Goal: Share content: Share content

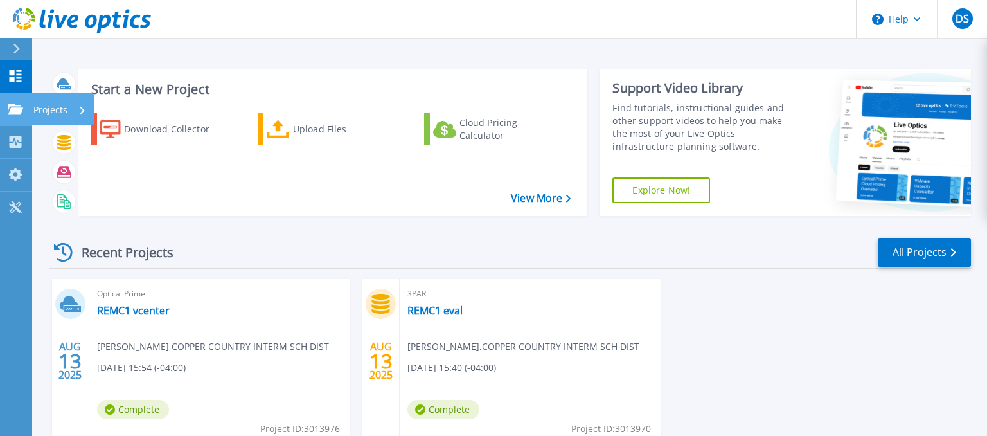
click at [74, 107] on div "Projects" at bounding box center [59, 109] width 53 height 33
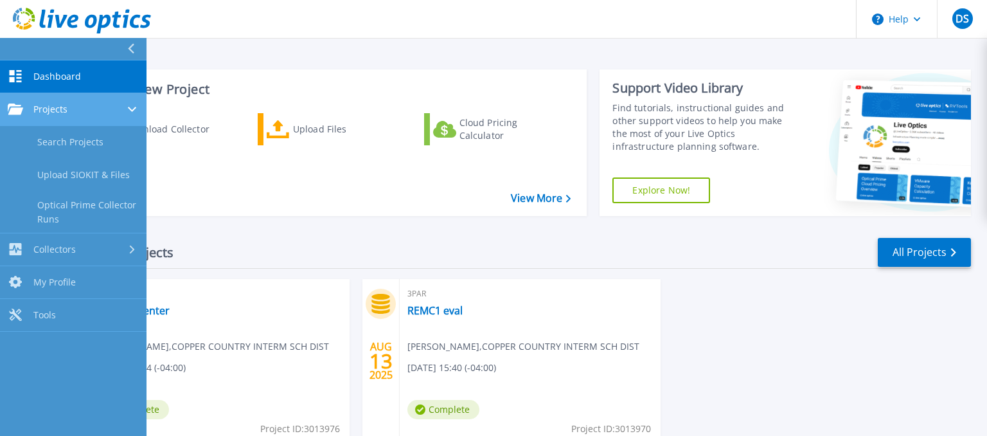
click at [73, 108] on div "Projects" at bounding box center [73, 110] width 131 height 12
click at [73, 109] on div "Projects" at bounding box center [73, 110] width 131 height 12
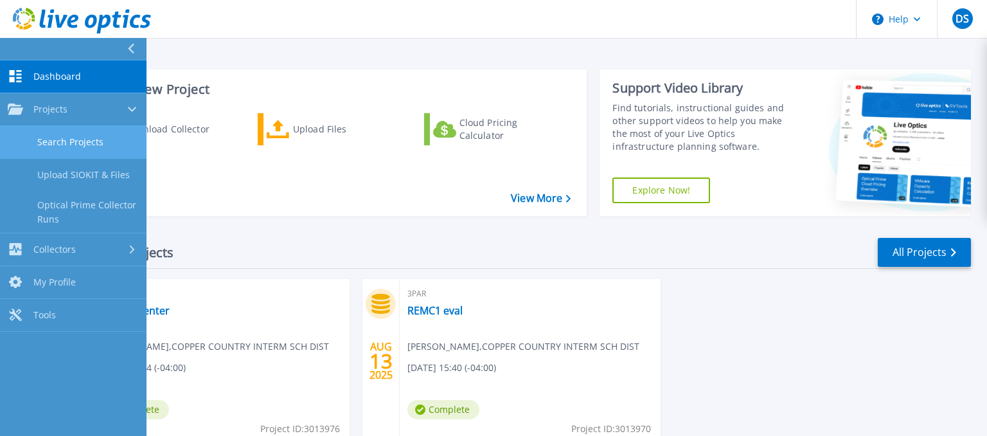
click at [68, 137] on link "Search Projects" at bounding box center [73, 142] width 147 height 33
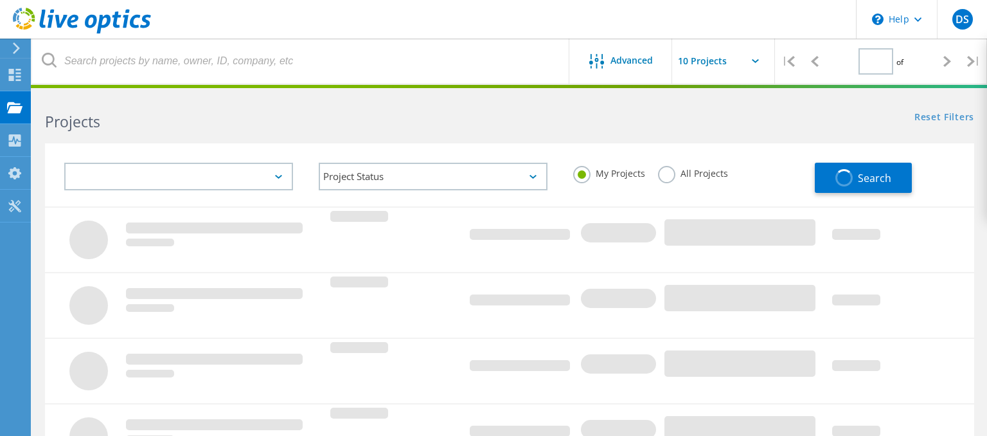
type input "1"
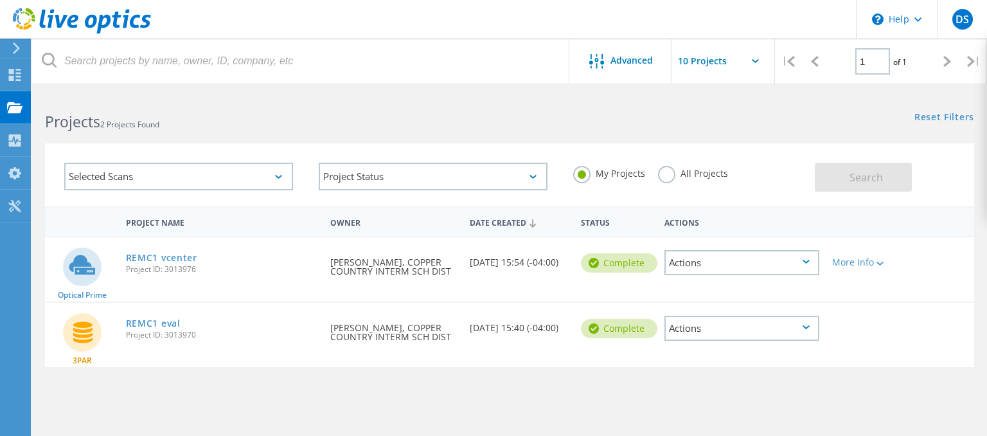
click at [166, 251] on div "REMC1 vcenter Project ID: 3013976" at bounding box center [222, 261] width 204 height 49
click at [168, 261] on link "REMC1 vcenter" at bounding box center [161, 257] width 71 height 9
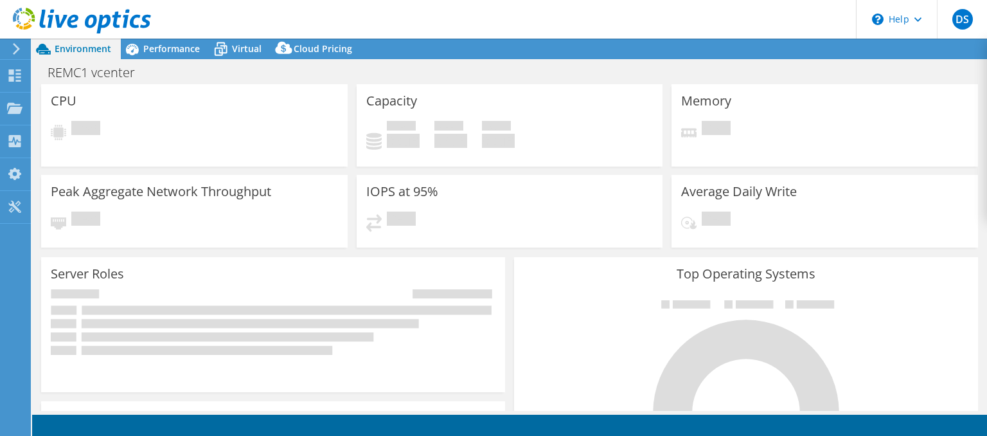
select select "USD"
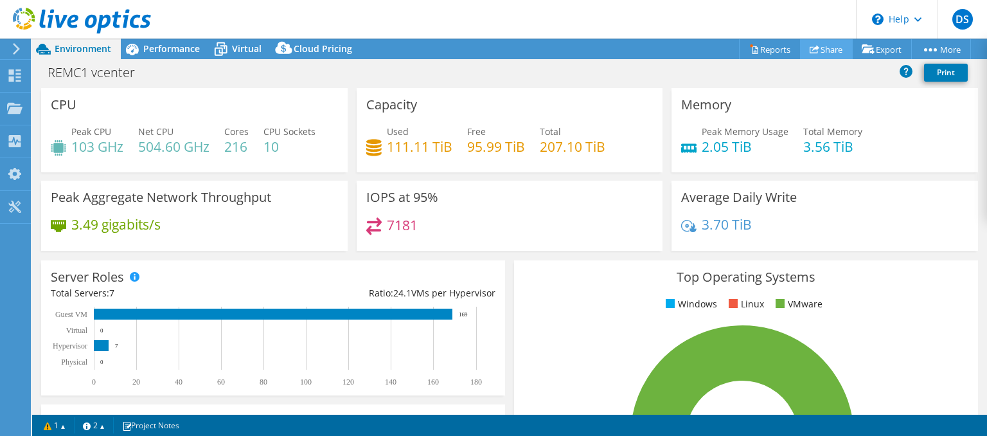
click at [827, 46] on link "Share" at bounding box center [826, 49] width 53 height 20
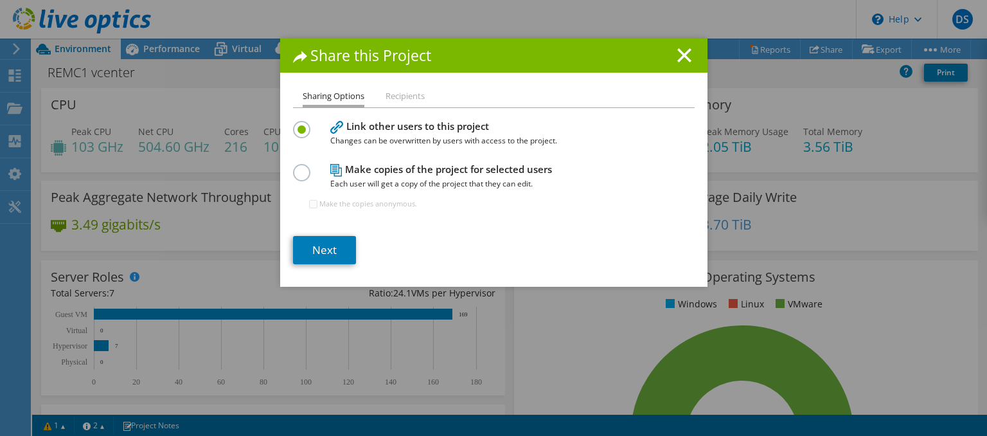
click at [408, 95] on li "Recipients" at bounding box center [405, 97] width 39 height 16
click at [302, 167] on label at bounding box center [304, 165] width 23 height 3
click at [0, 0] on input "radio" at bounding box center [0, 0] width 0 height 0
click at [323, 247] on link "Next" at bounding box center [324, 250] width 63 height 28
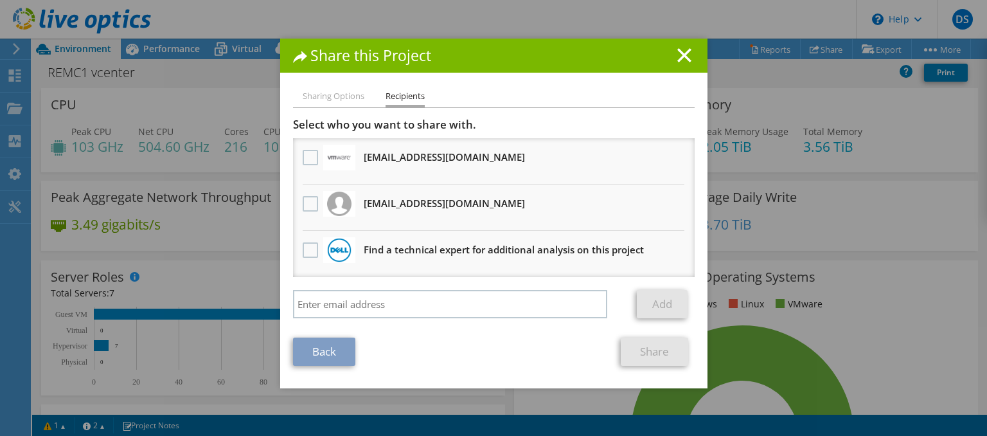
click at [302, 210] on div at bounding box center [311, 204] width 22 height 27
click at [309, 203] on label at bounding box center [312, 203] width 19 height 15
click at [0, 0] on input "checkbox" at bounding box center [0, 0] width 0 height 0
click at [646, 343] on link "Share" at bounding box center [655, 352] width 68 height 28
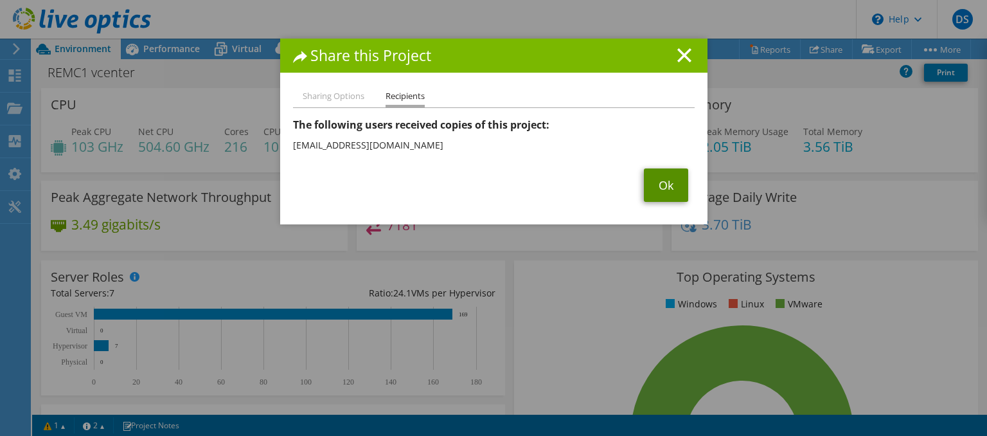
click at [657, 180] on link "Ok" at bounding box center [666, 184] width 44 height 33
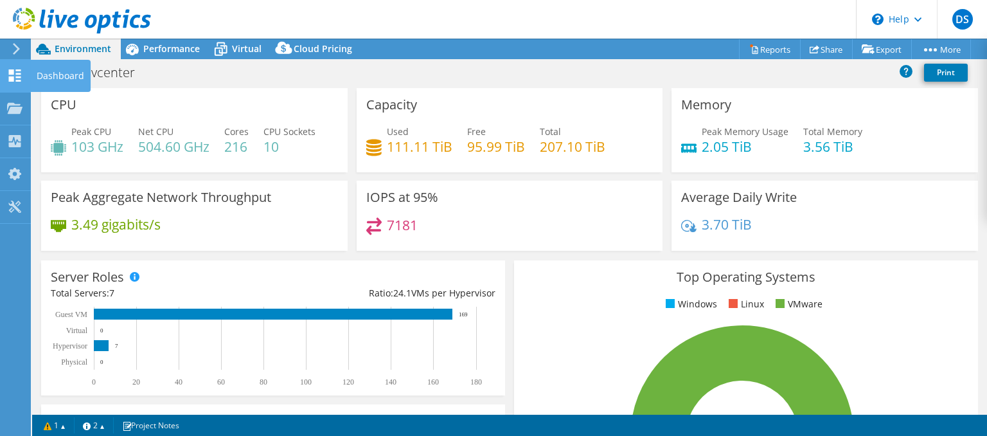
click at [20, 77] on use at bounding box center [15, 75] width 12 height 12
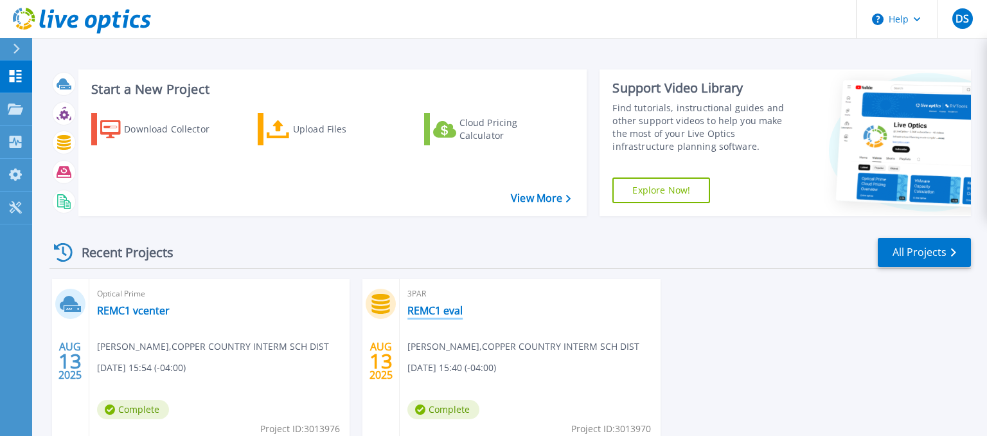
click at [458, 317] on link "REMC1 eval" at bounding box center [435, 310] width 55 height 13
click at [145, 316] on link "REMC1 vcenter" at bounding box center [133, 310] width 73 height 13
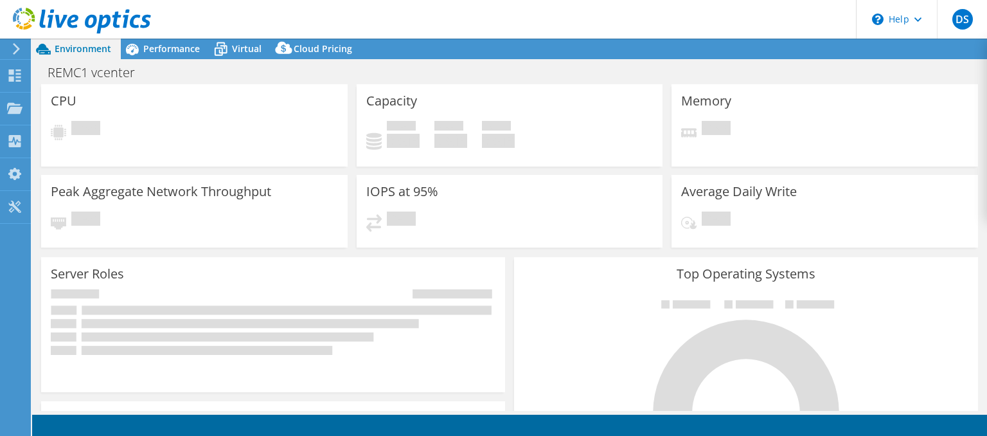
select select "USD"
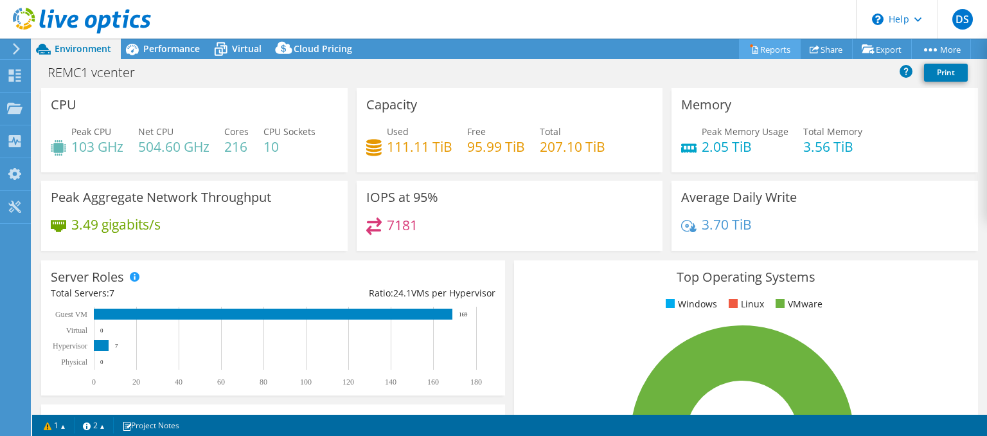
click at [771, 46] on link "Reports" at bounding box center [770, 49] width 62 height 20
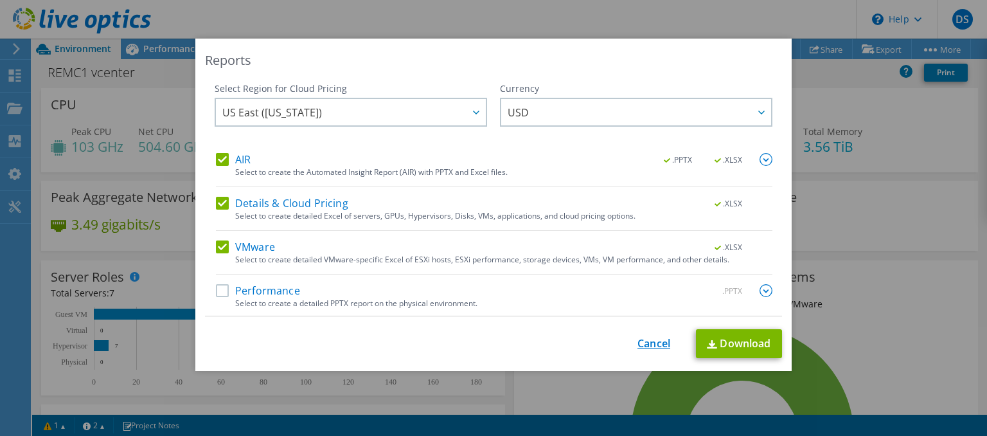
click at [660, 339] on link "Cancel" at bounding box center [654, 344] width 33 height 12
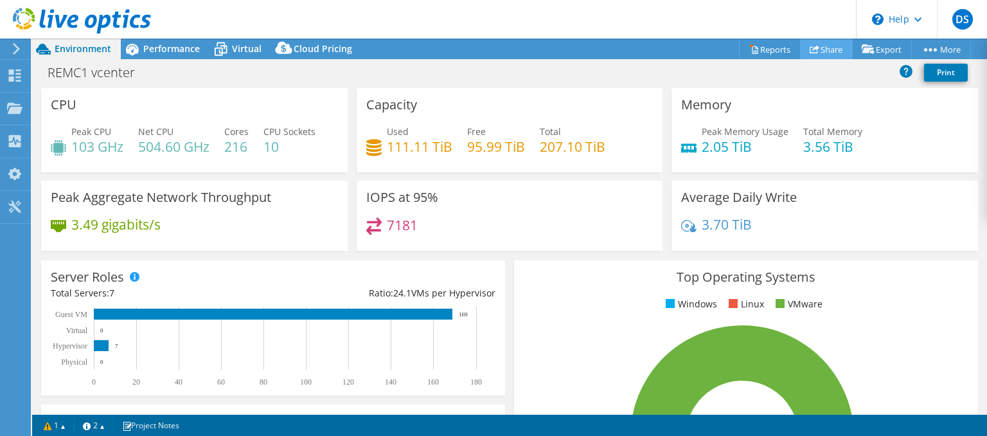
click at [826, 46] on link "Share" at bounding box center [826, 49] width 53 height 20
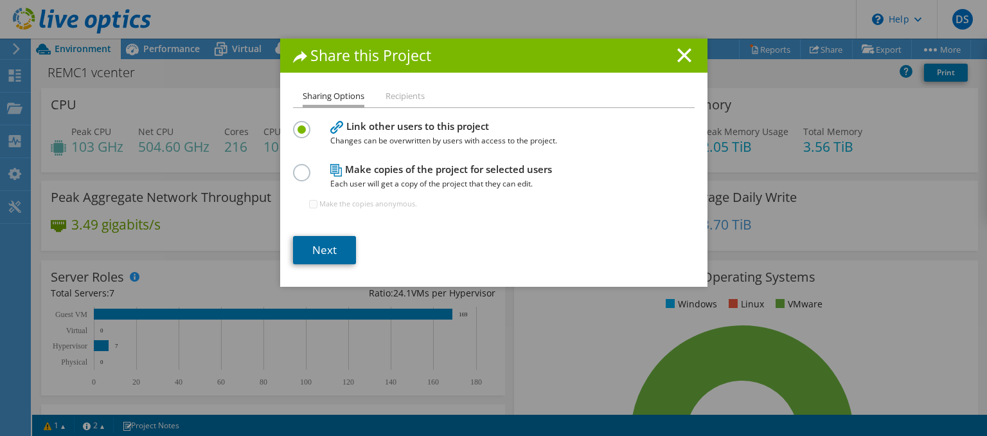
click at [348, 264] on link "Next" at bounding box center [324, 250] width 63 height 28
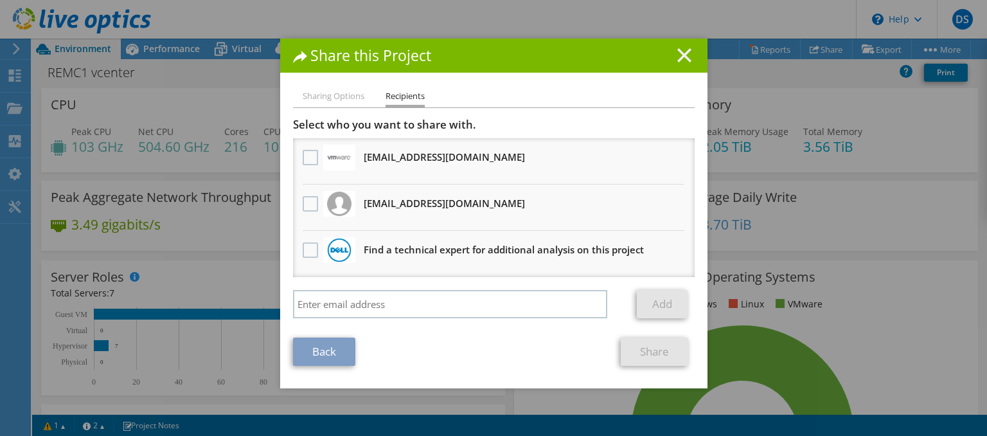
click at [682, 60] on icon at bounding box center [685, 55] width 14 height 14
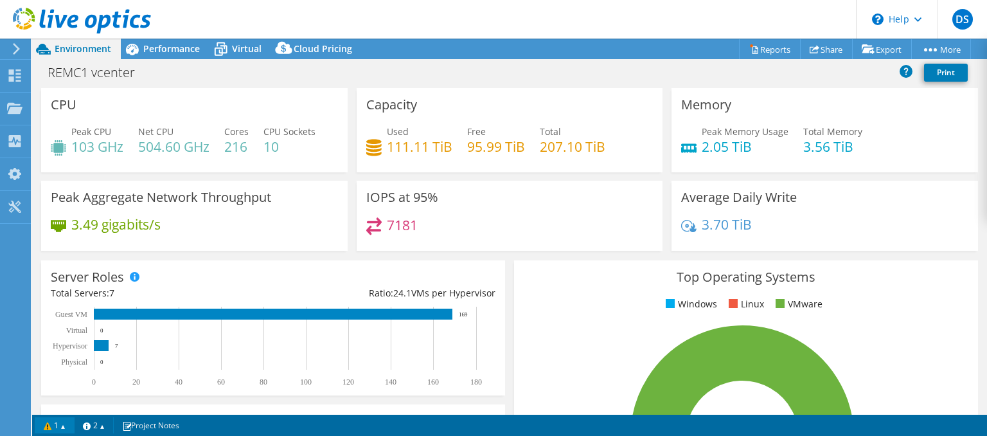
click at [59, 428] on link "1" at bounding box center [55, 425] width 40 height 16
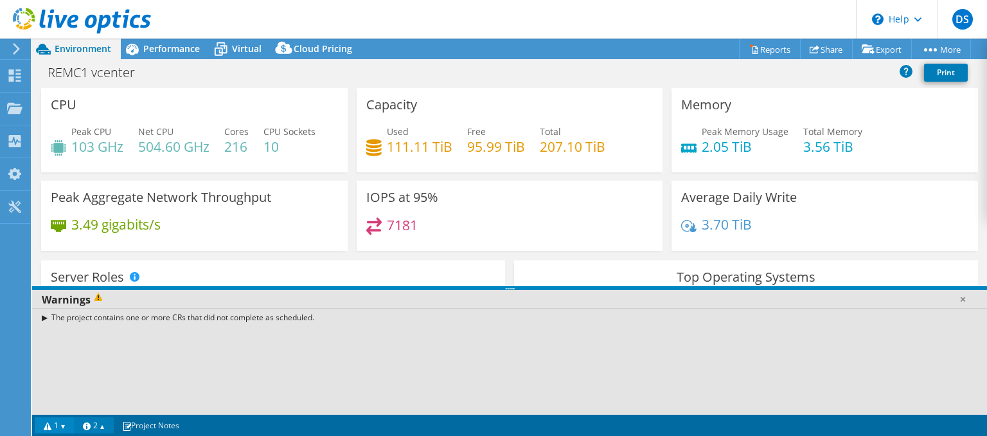
click at [100, 423] on link "2" at bounding box center [94, 425] width 40 height 16
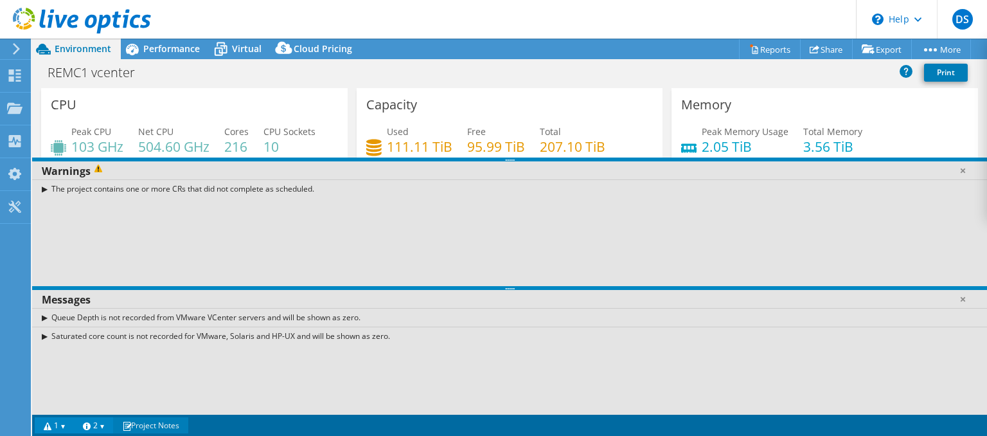
click at [163, 429] on link "Project Notes" at bounding box center [150, 425] width 75 height 16
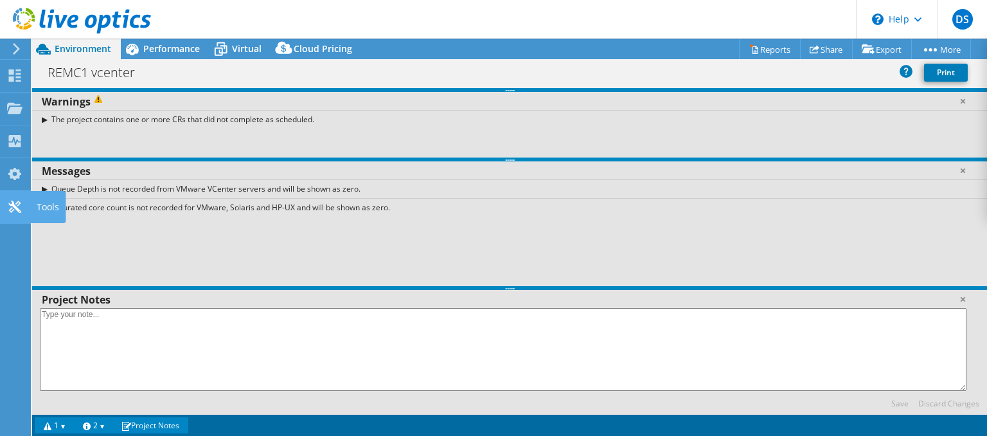
click at [55, 201] on div "Tools" at bounding box center [47, 207] width 35 height 32
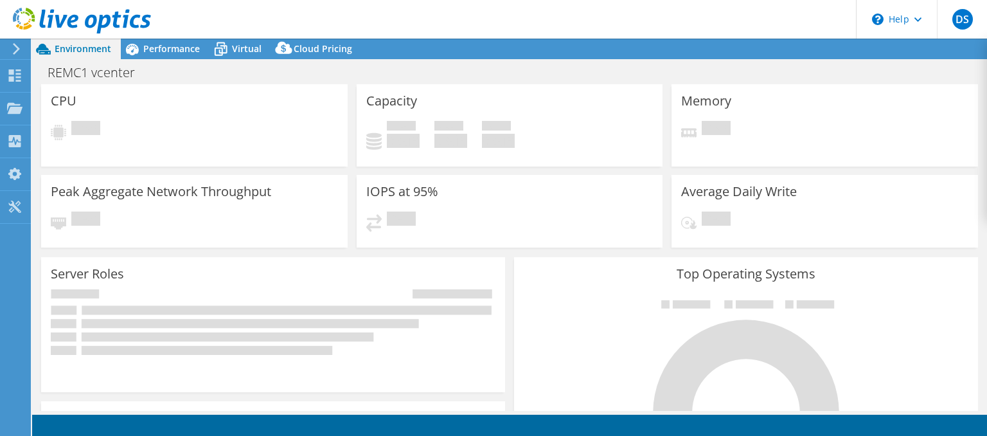
select select "USD"
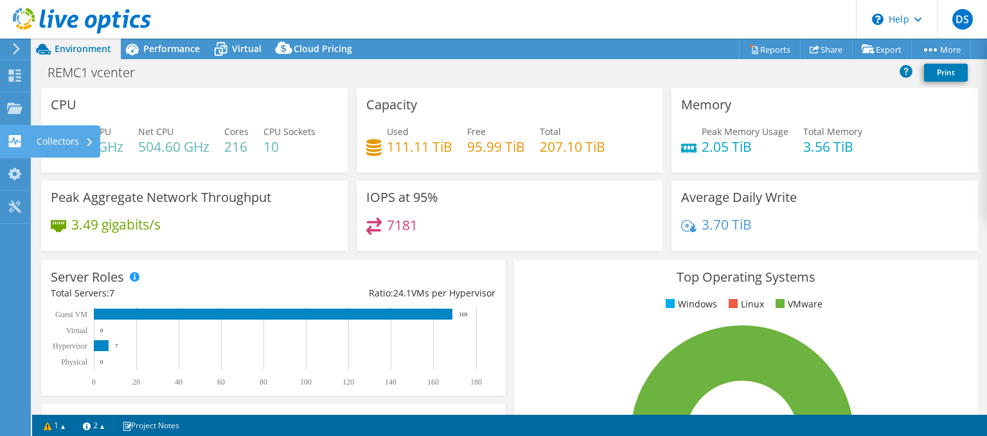
click at [56, 138] on div "Collectors" at bounding box center [65, 141] width 70 height 32
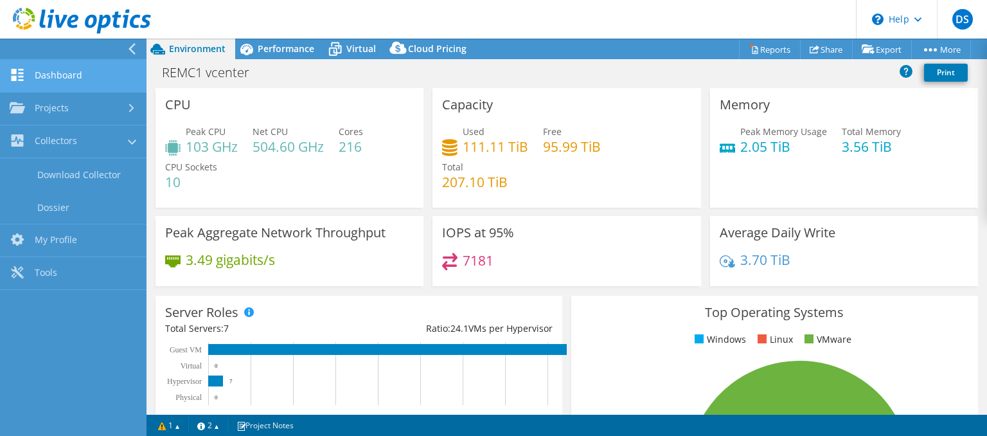
click at [85, 75] on link "Dashboard" at bounding box center [73, 76] width 147 height 33
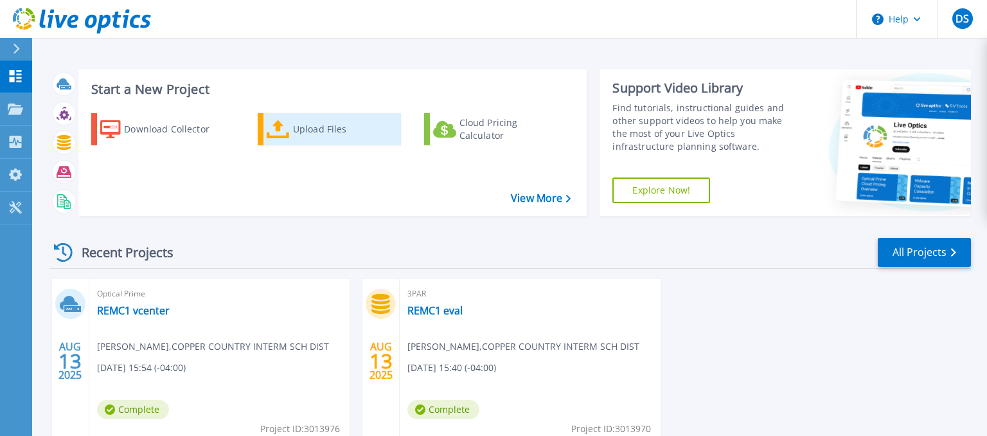
click at [326, 123] on div "Upload Files" at bounding box center [344, 129] width 103 height 26
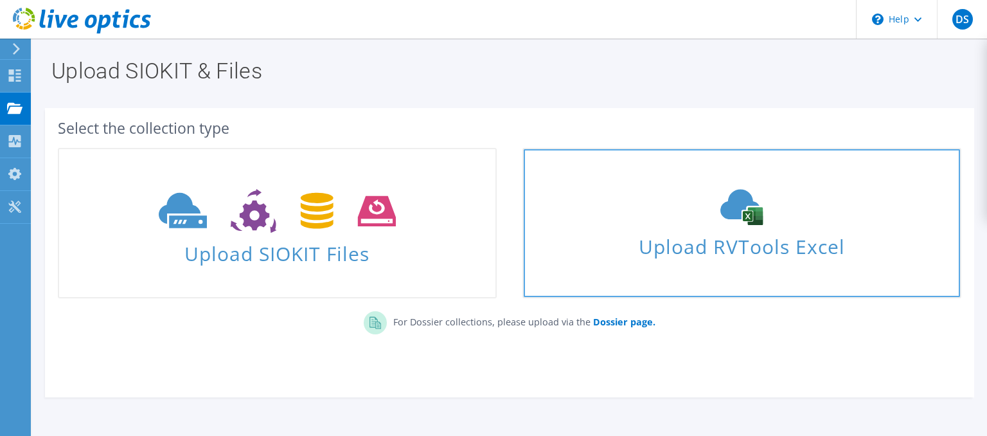
click at [712, 247] on span "Upload RVTools Excel" at bounding box center [742, 244] width 437 height 28
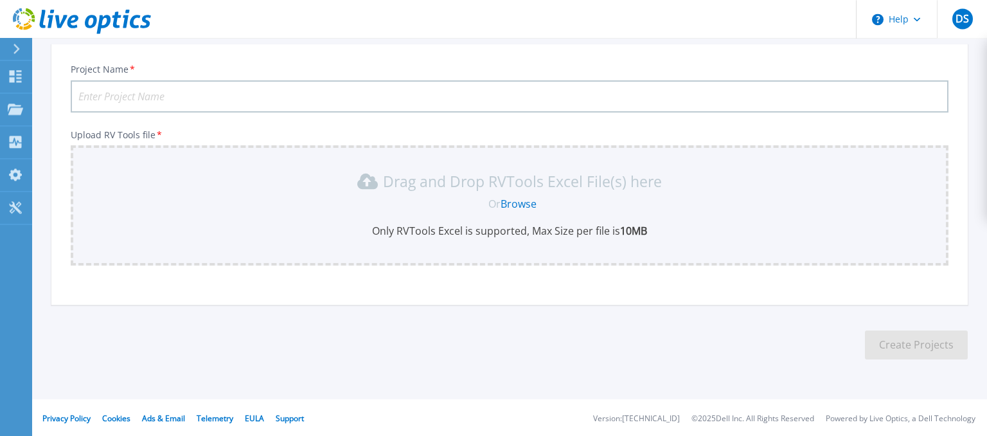
scroll to position [132, 0]
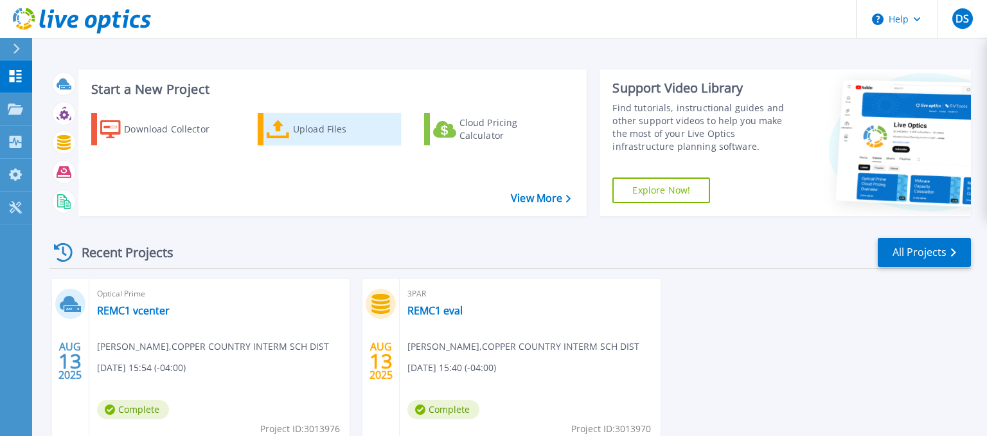
click at [307, 121] on div "Upload Files" at bounding box center [344, 129] width 103 height 26
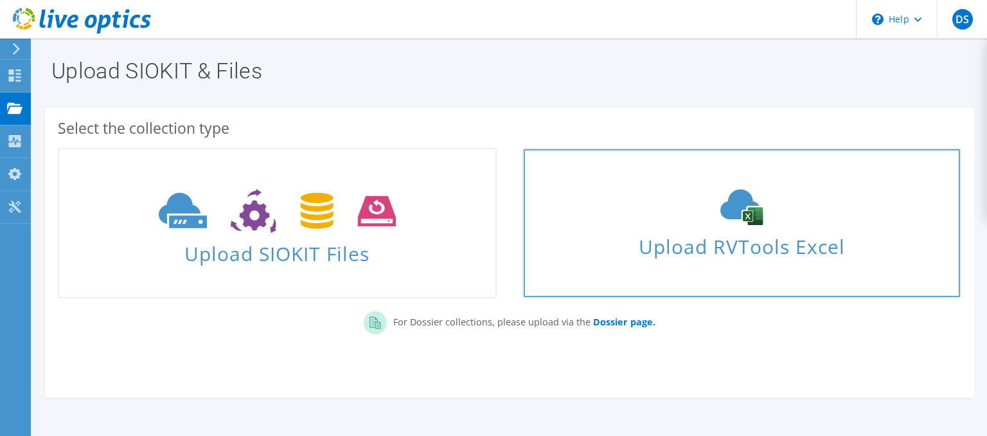
click at [748, 224] on icon at bounding box center [741, 207] width 193 height 36
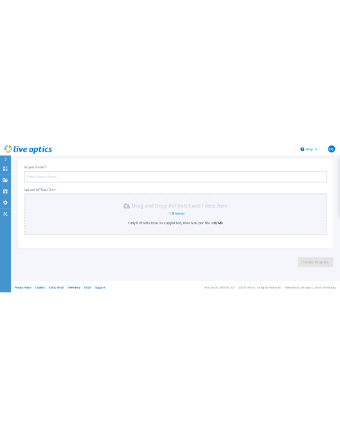
scroll to position [132, 0]
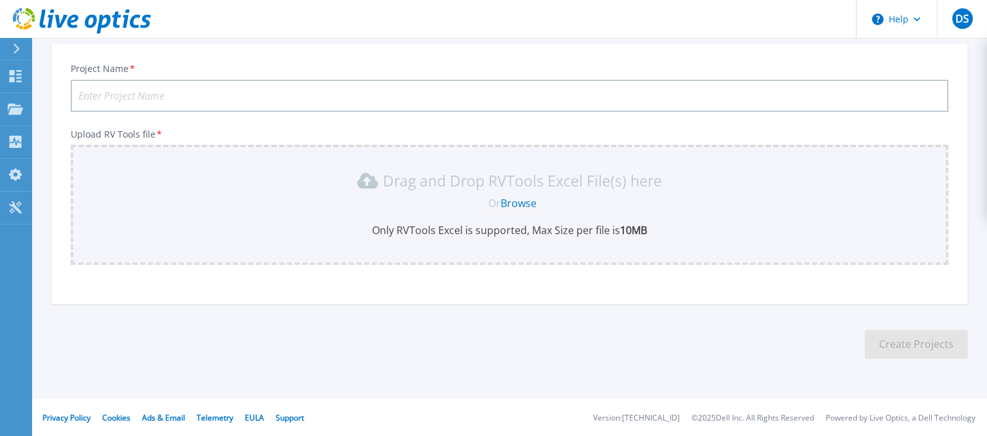
click at [266, 99] on input "Project Name *" at bounding box center [510, 96] width 878 height 32
type input "r"
type input "REMC1 vcenter"
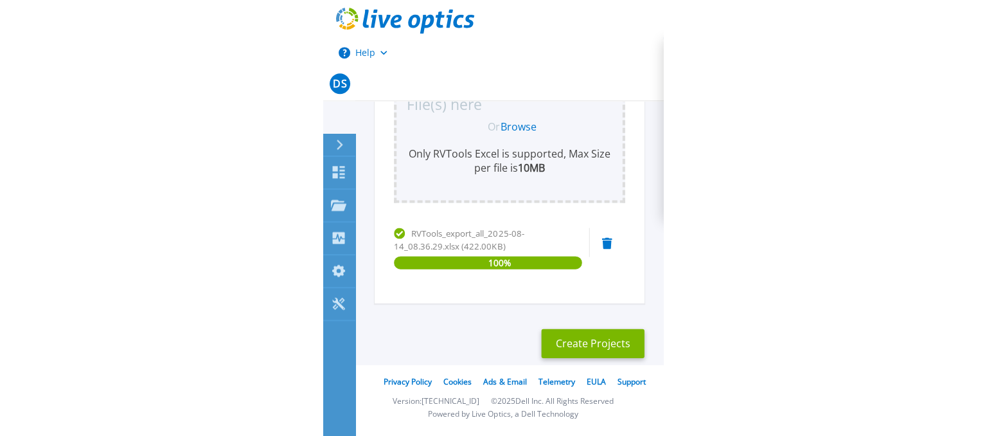
scroll to position [193, 0]
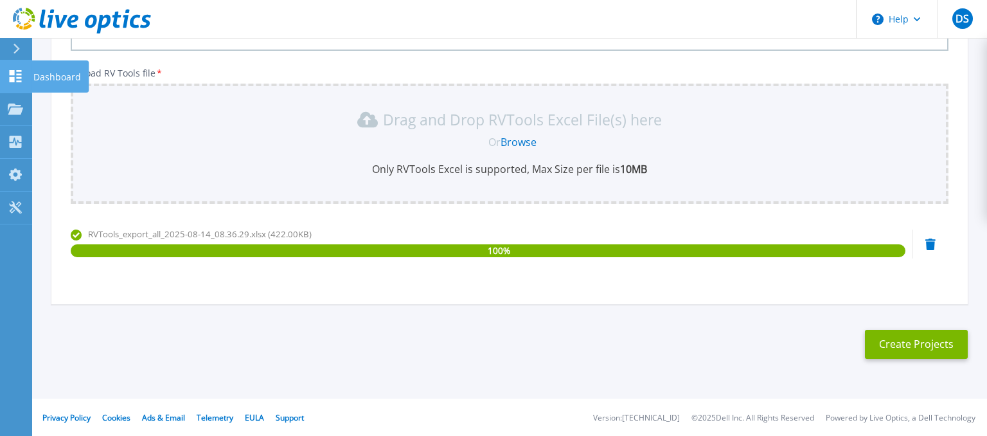
click at [57, 79] on p "Dashboard" at bounding box center [57, 76] width 48 height 33
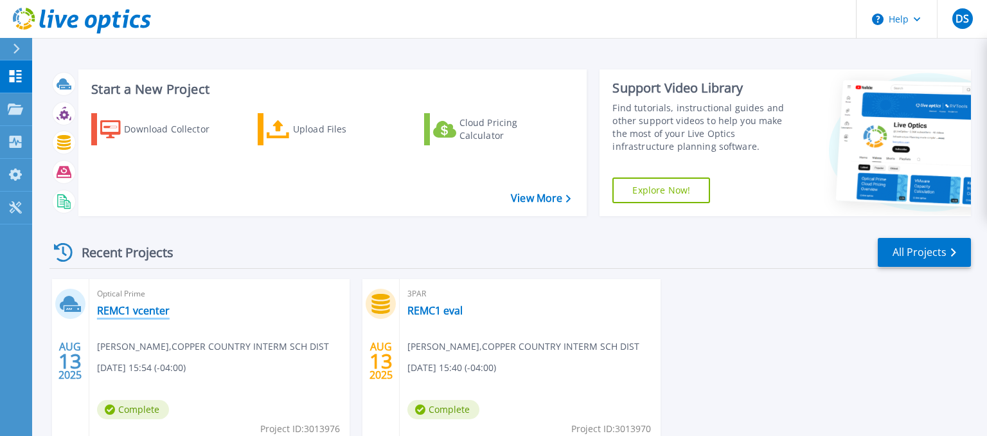
click at [157, 310] on link "REMC1 vcenter" at bounding box center [133, 310] width 73 height 13
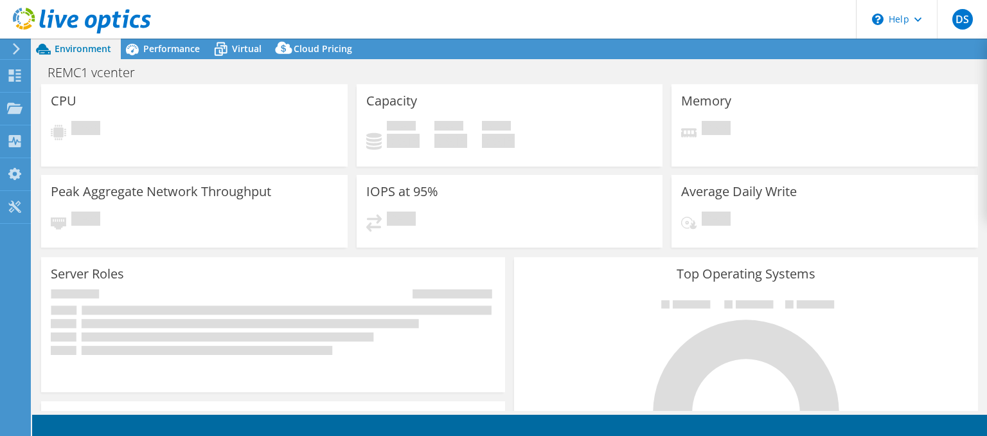
select select "USD"
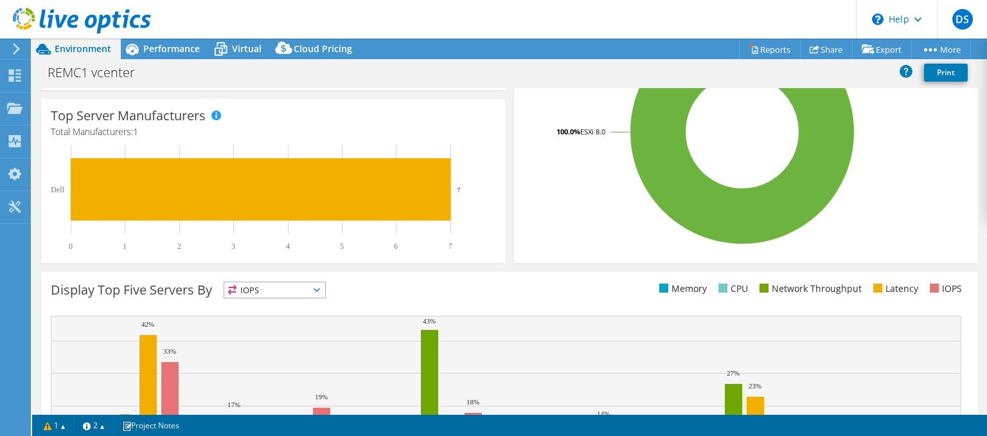
scroll to position [422, 0]
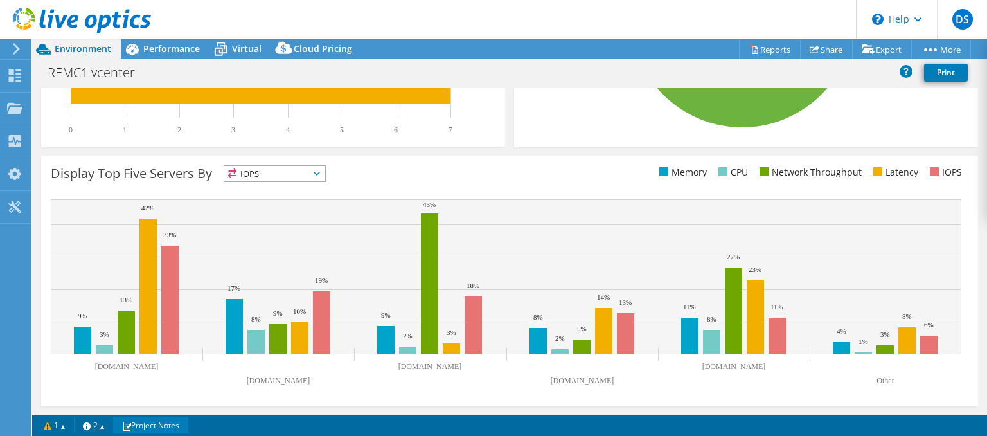
click at [181, 428] on link "Project Notes" at bounding box center [150, 425] width 75 height 16
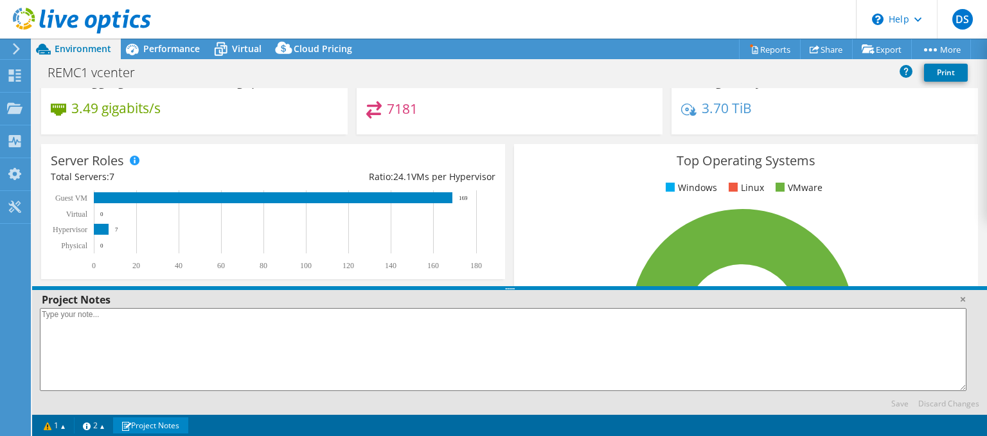
scroll to position [0, 0]
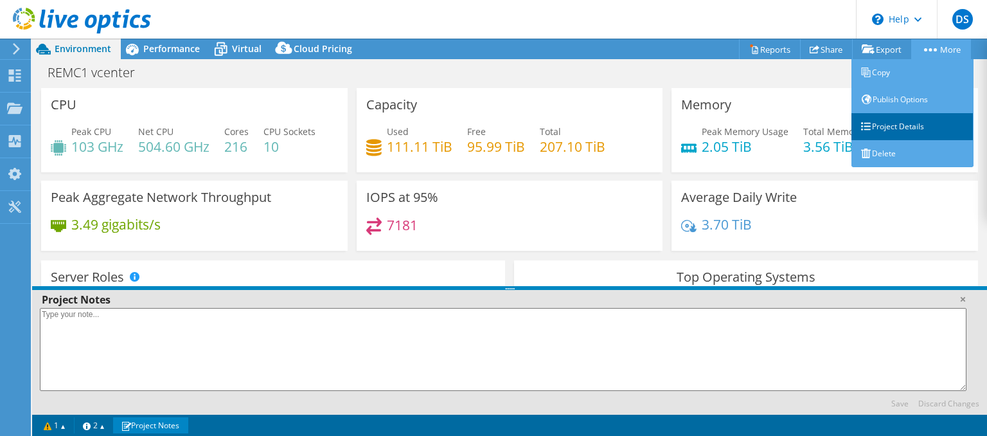
click at [893, 127] on link "Project Details" at bounding box center [913, 126] width 122 height 27
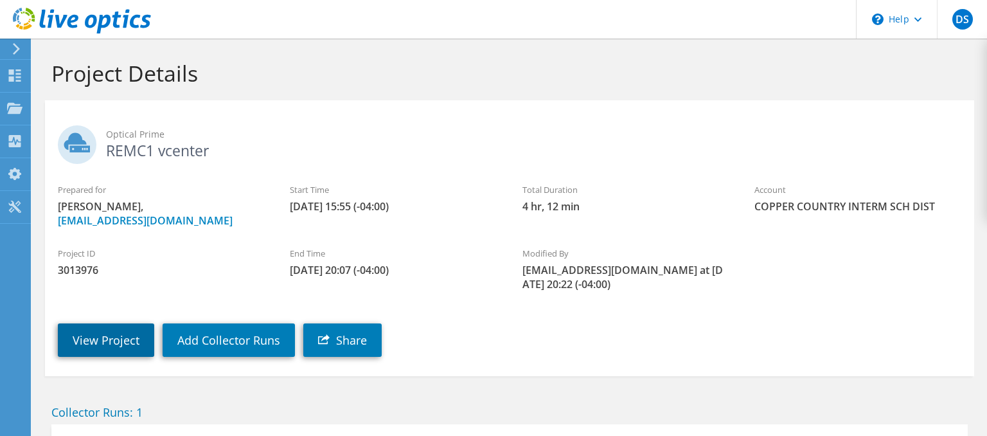
click at [131, 340] on link "View Project" at bounding box center [106, 339] width 96 height 33
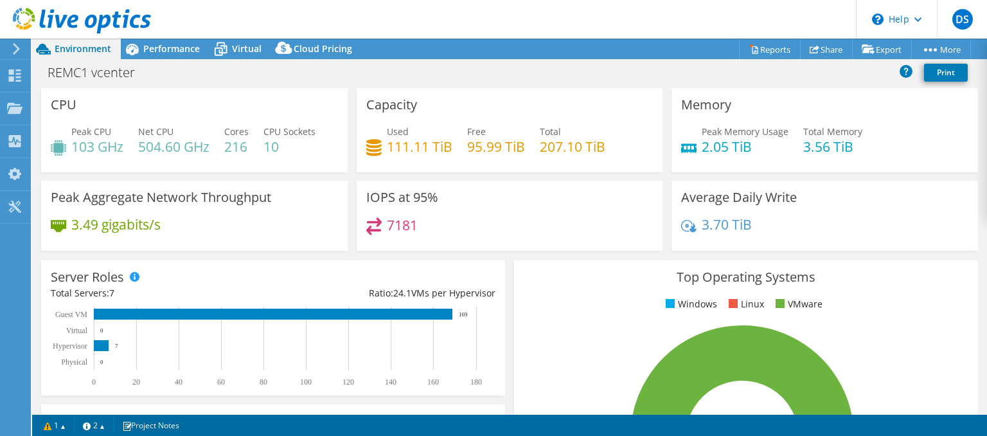
select select "USD"
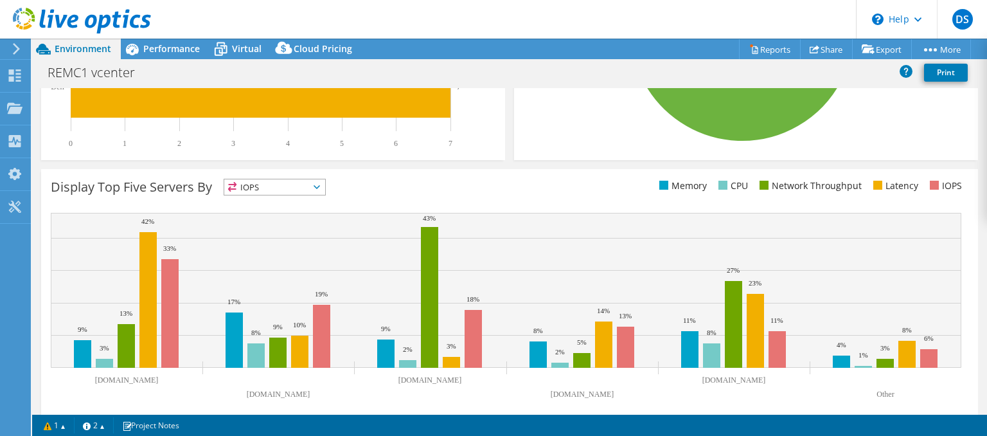
scroll to position [422, 0]
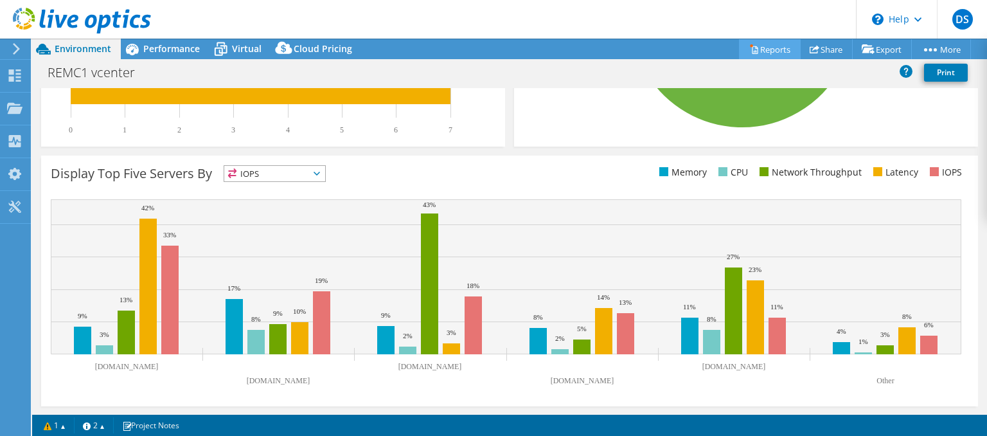
click at [773, 48] on link "Reports" at bounding box center [770, 49] width 62 height 20
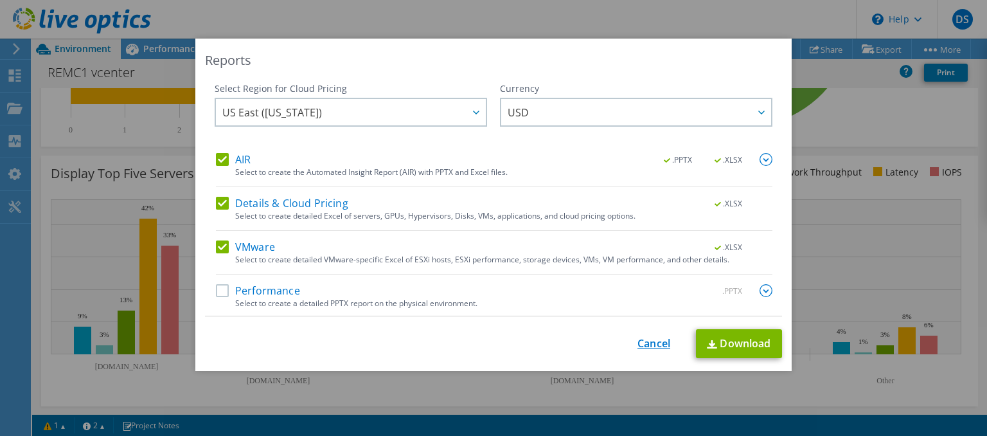
click at [656, 348] on link "Cancel" at bounding box center [654, 344] width 33 height 12
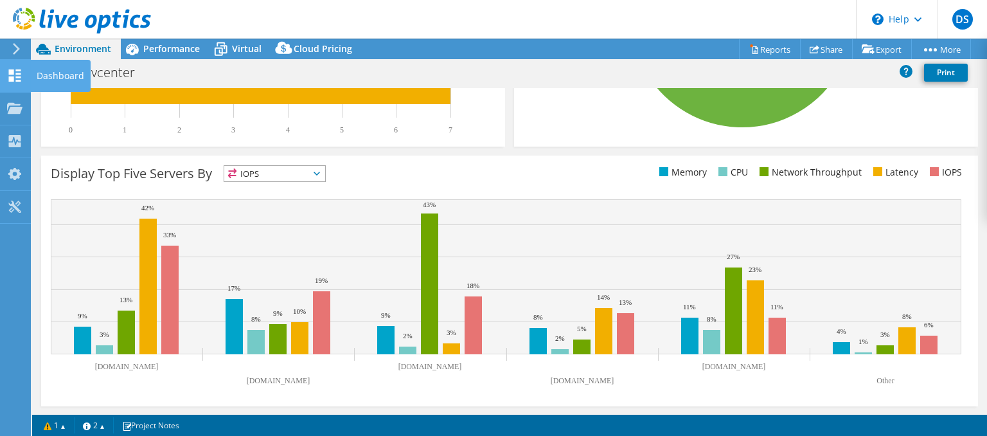
click at [19, 77] on use at bounding box center [15, 75] width 12 height 12
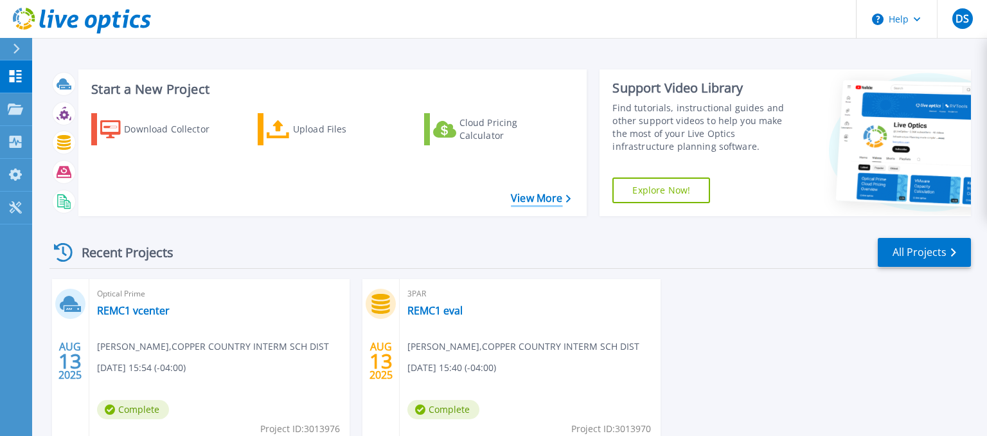
click at [532, 194] on link "View More" at bounding box center [541, 198] width 60 height 12
click at [312, 122] on div "Upload Files" at bounding box center [344, 129] width 103 height 26
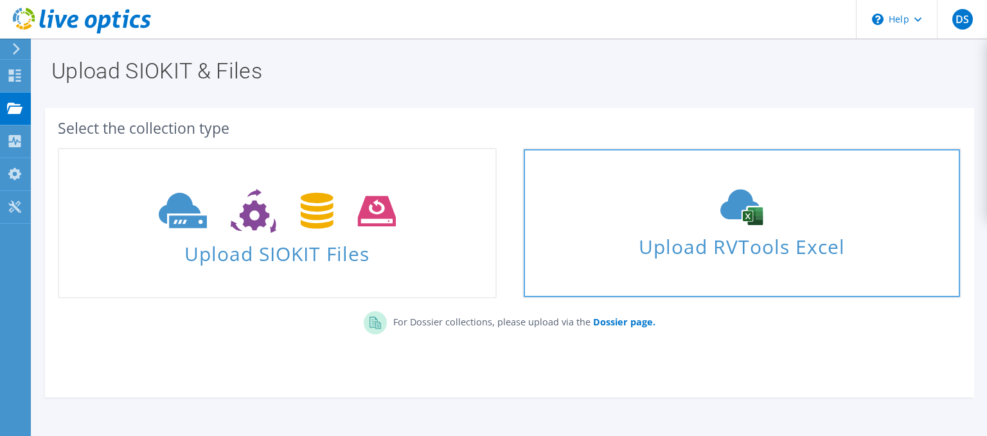
click at [739, 216] on use at bounding box center [742, 208] width 42 height 36
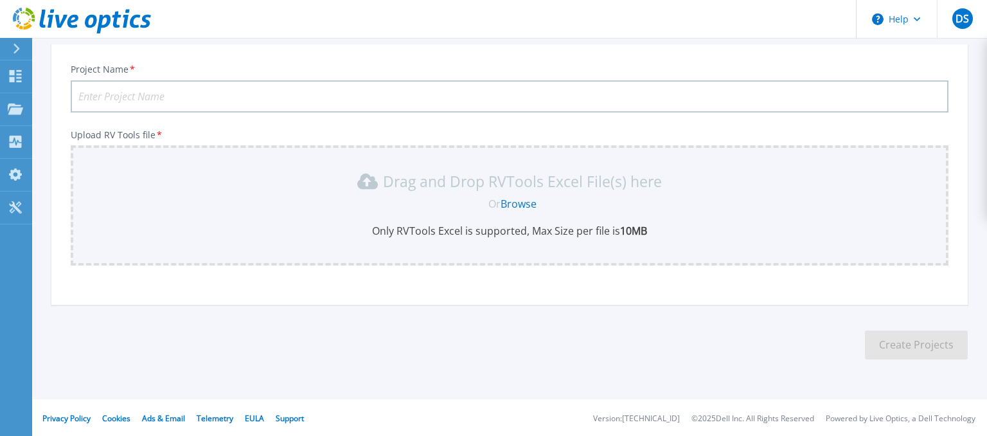
scroll to position [132, 0]
click at [370, 96] on input "Project Name *" at bounding box center [510, 96] width 878 height 32
type input "RV Tools"
click at [526, 201] on link "Browse" at bounding box center [519, 203] width 36 height 14
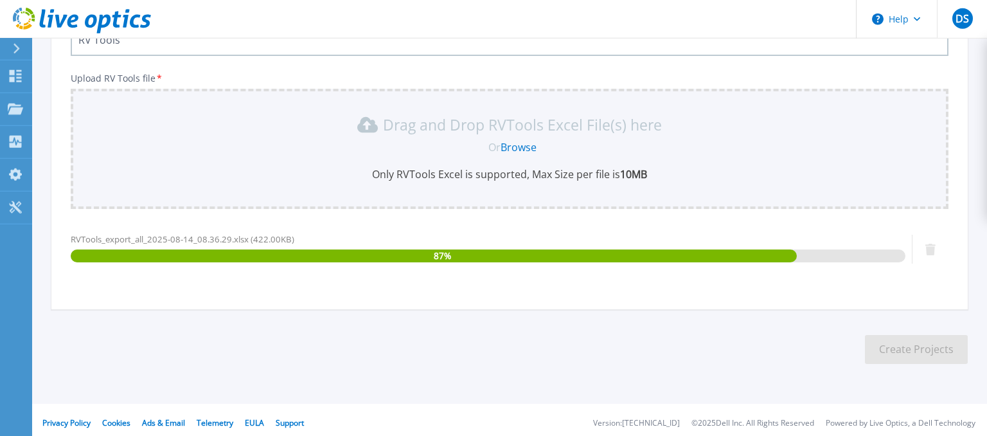
scroll to position [193, 0]
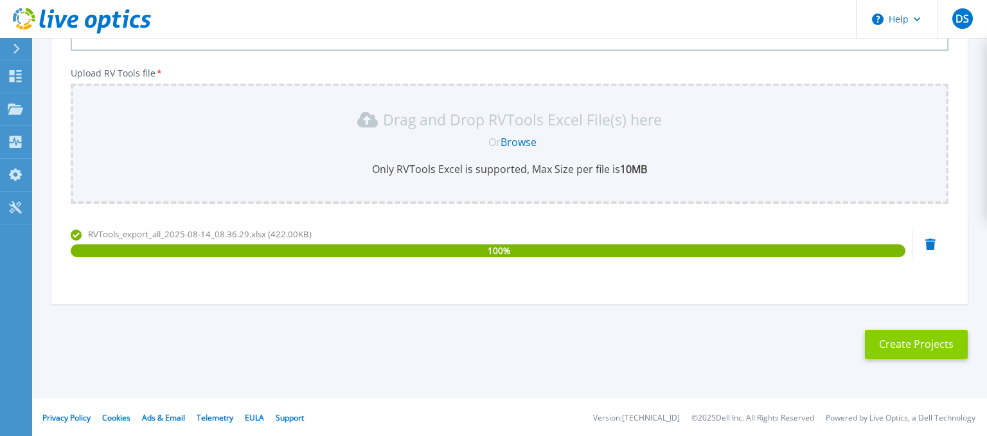
click at [901, 335] on button "Create Projects" at bounding box center [916, 344] width 103 height 29
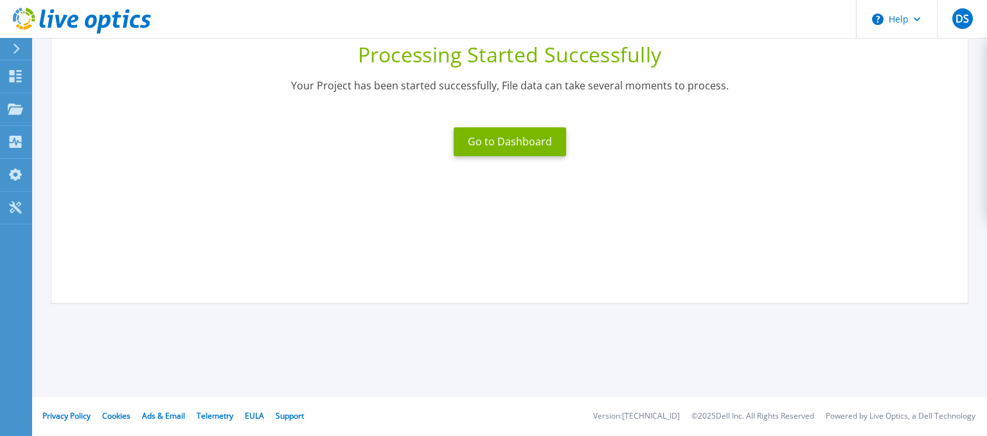
scroll to position [175, 0]
click at [518, 141] on button "Go to Dashboard" at bounding box center [510, 141] width 113 height 29
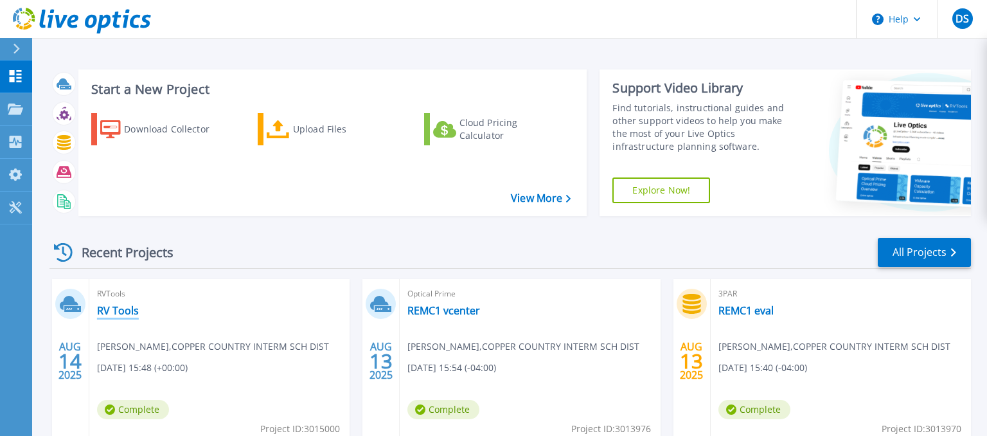
click at [129, 312] on link "RV Tools" at bounding box center [118, 310] width 42 height 13
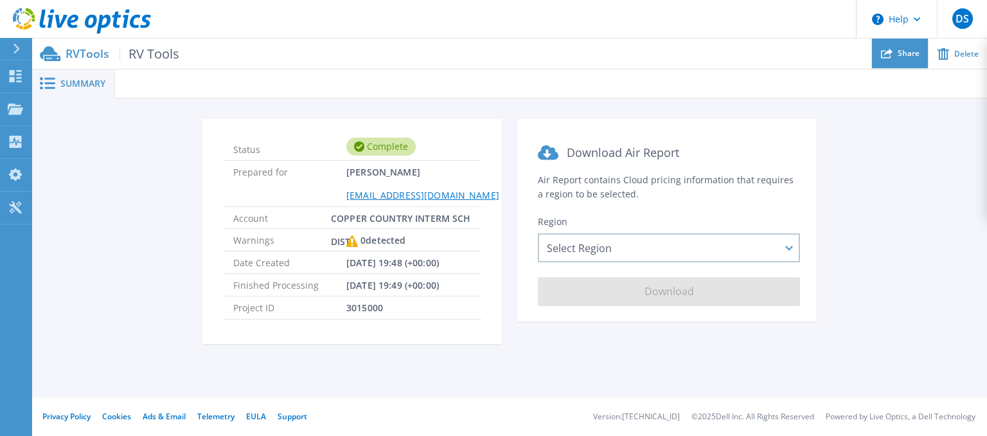
click at [908, 50] on span "Share" at bounding box center [909, 54] width 22 height 8
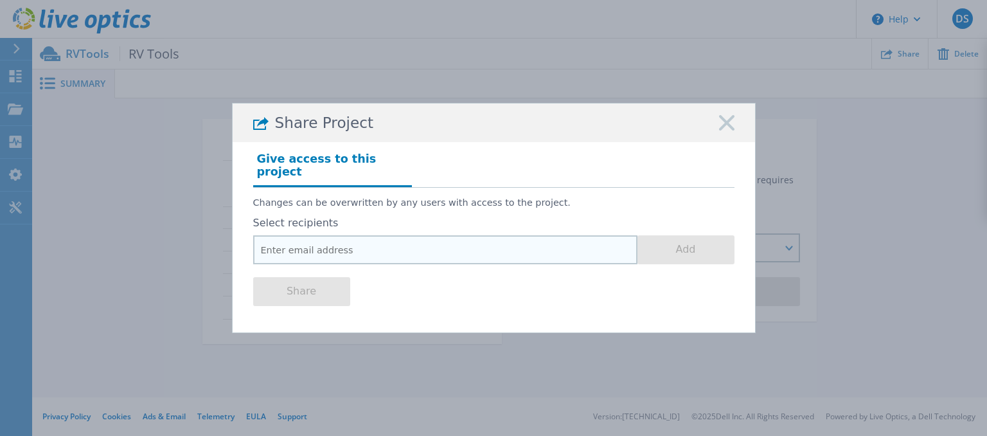
click at [328, 248] on input "email" at bounding box center [445, 249] width 384 height 29
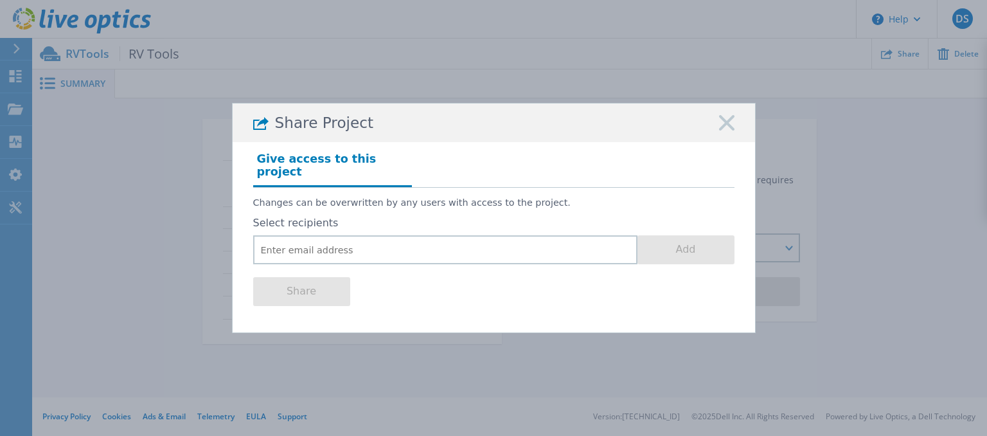
click at [719, 134] on div "Share Project" at bounding box center [494, 123] width 523 height 39
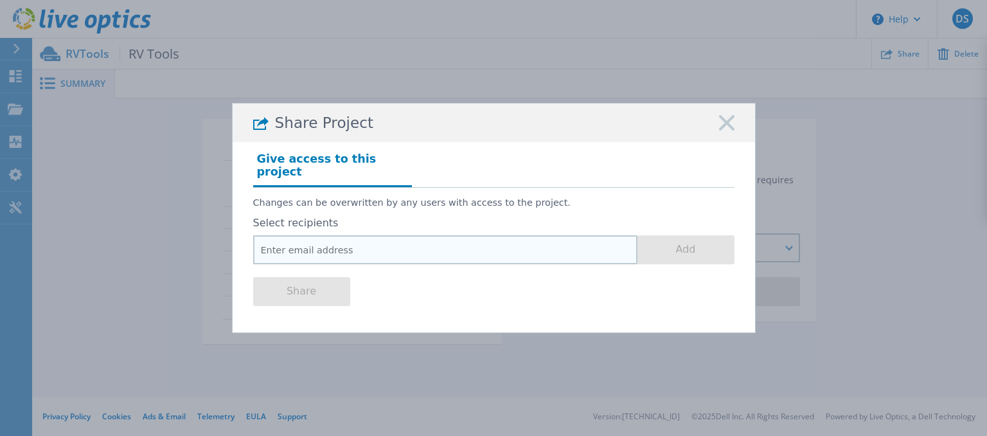
click at [301, 254] on input "email" at bounding box center [445, 249] width 384 height 29
paste input "[EMAIL_ADDRESS][DOMAIN_NAME]"
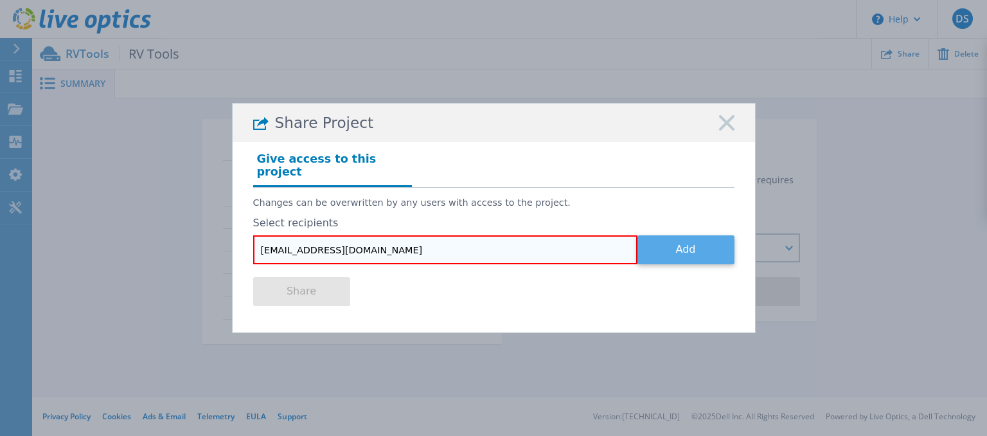
type input "[EMAIL_ADDRESS][DOMAIN_NAME]"
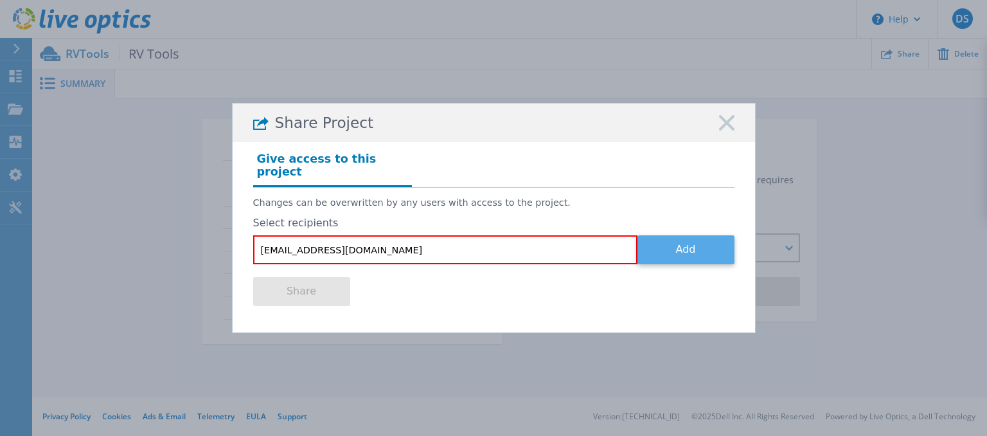
click at [688, 251] on button "Add" at bounding box center [686, 249] width 97 height 29
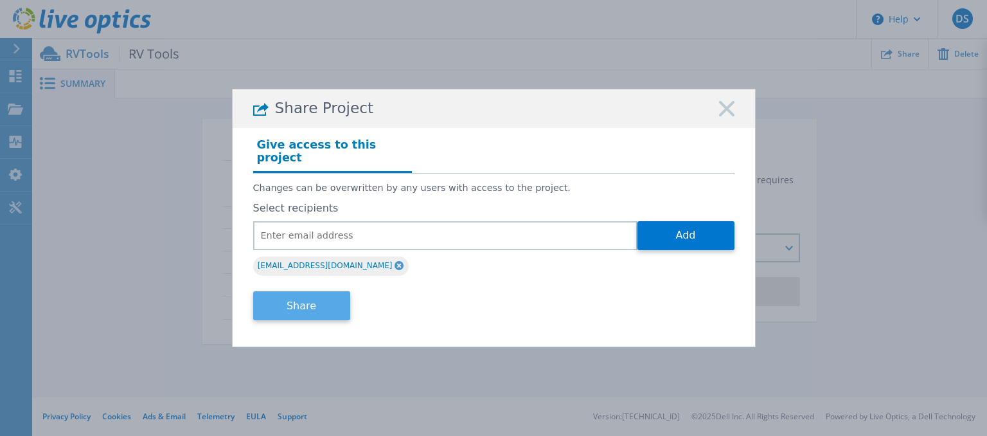
click at [285, 302] on button "Share" at bounding box center [301, 305] width 97 height 29
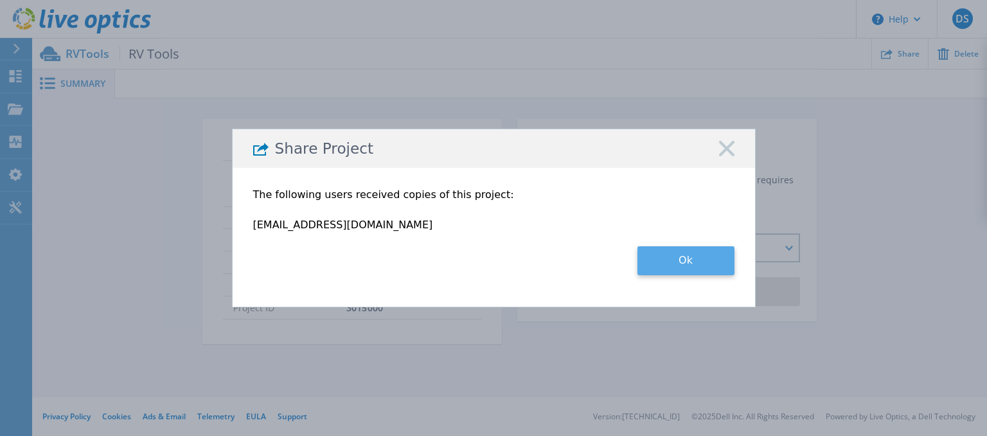
click at [686, 266] on button "Ok" at bounding box center [686, 260] width 97 height 29
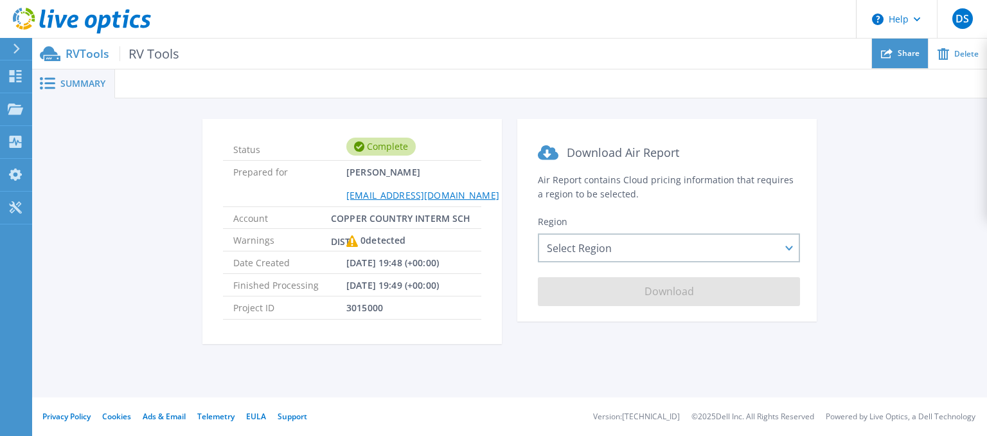
click at [915, 41] on div "Share" at bounding box center [900, 54] width 56 height 30
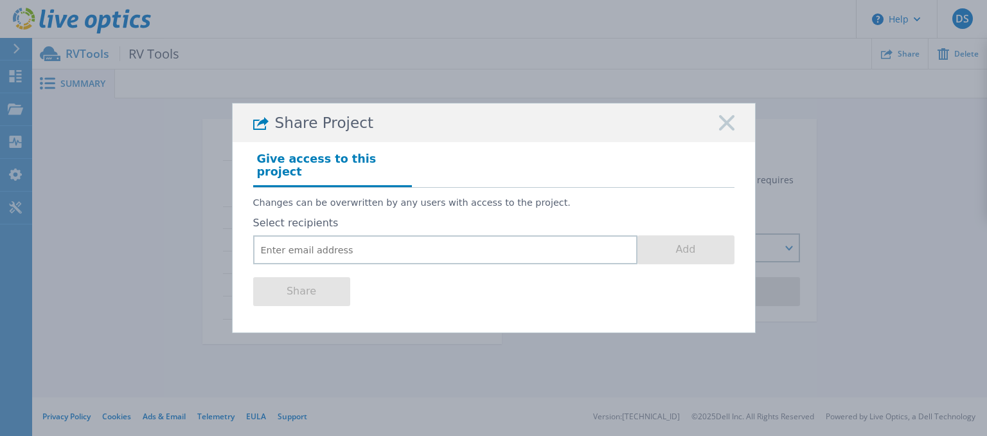
click at [722, 126] on rect at bounding box center [727, 122] width 17 height 17
